Goal: Task Accomplishment & Management: Manage account settings

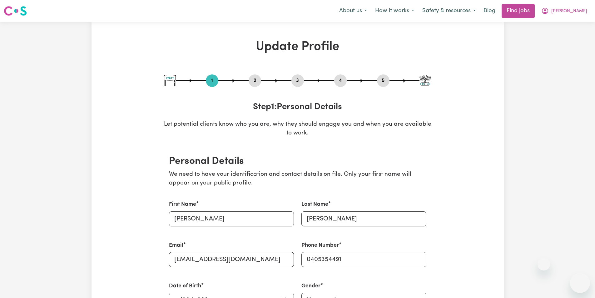
select select "[DEMOGRAPHIC_DATA]"
select select "Student Visa"
select select "Studying a healthcare related degree or qualification"
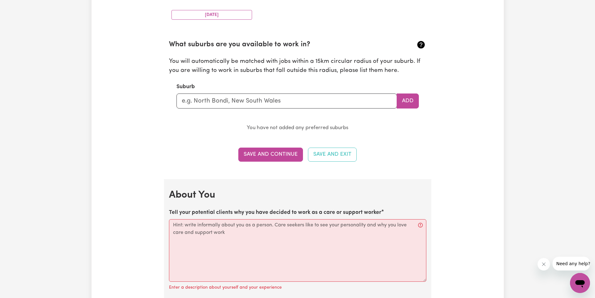
scroll to position [700, 0]
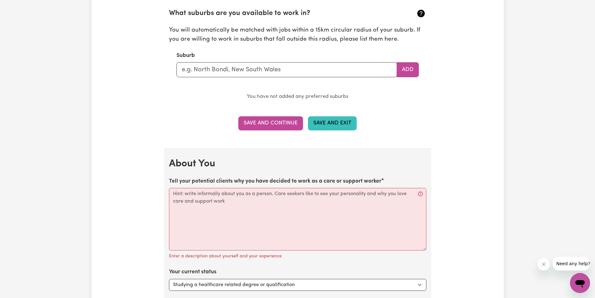
click at [323, 125] on button "Save and Exit" at bounding box center [332, 123] width 49 height 14
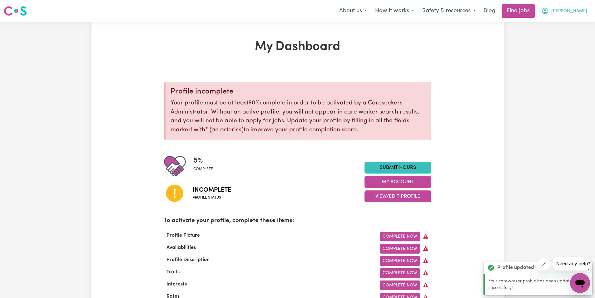
click at [575, 10] on span "[PERSON_NAME]" at bounding box center [569, 11] width 36 height 7
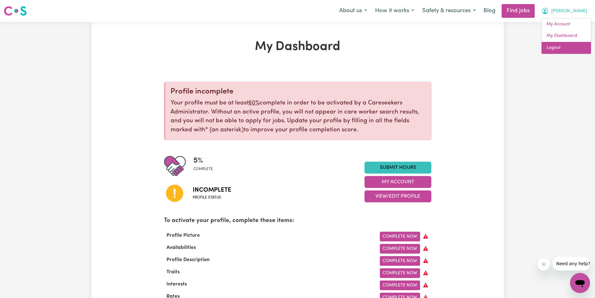
click at [554, 48] on link "Logout" at bounding box center [566, 48] width 49 height 12
